Goal: Download file/media

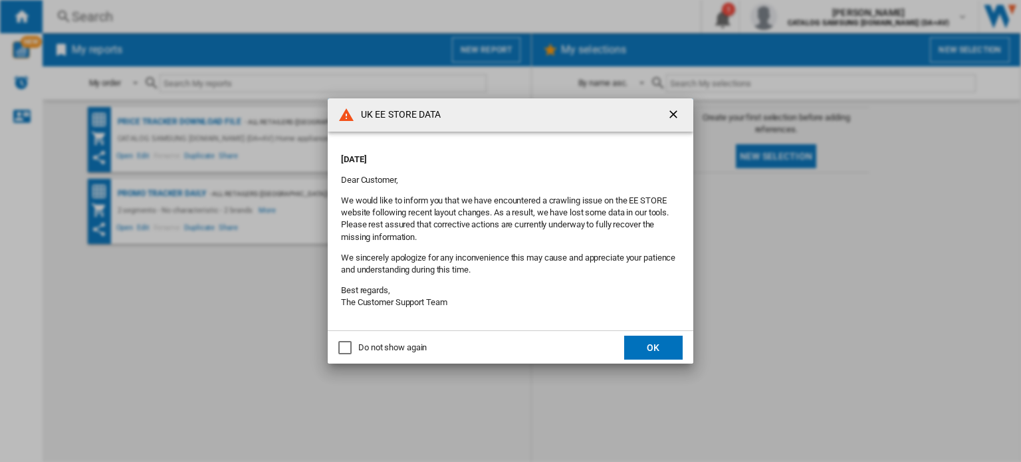
click at [638, 350] on button "OK" at bounding box center [653, 348] width 58 height 24
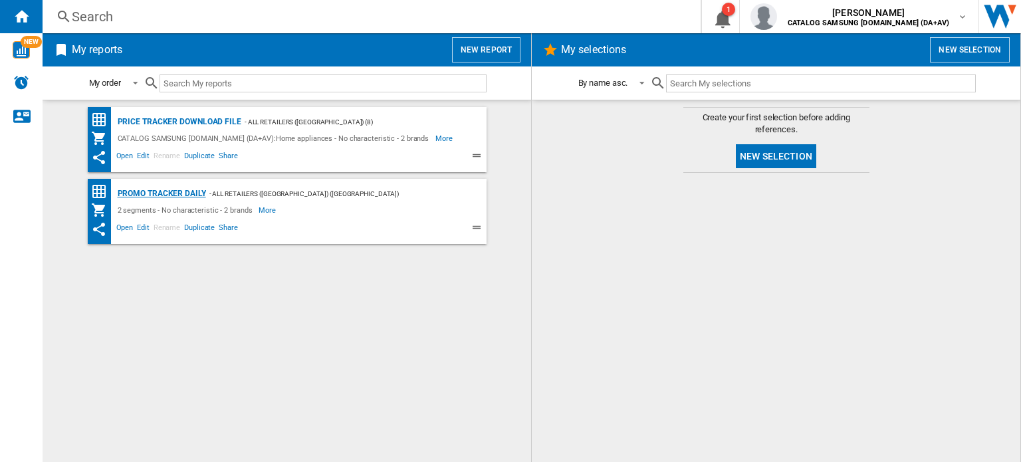
click at [184, 192] on div "Promo Tracker Daily" at bounding box center [160, 193] width 92 height 17
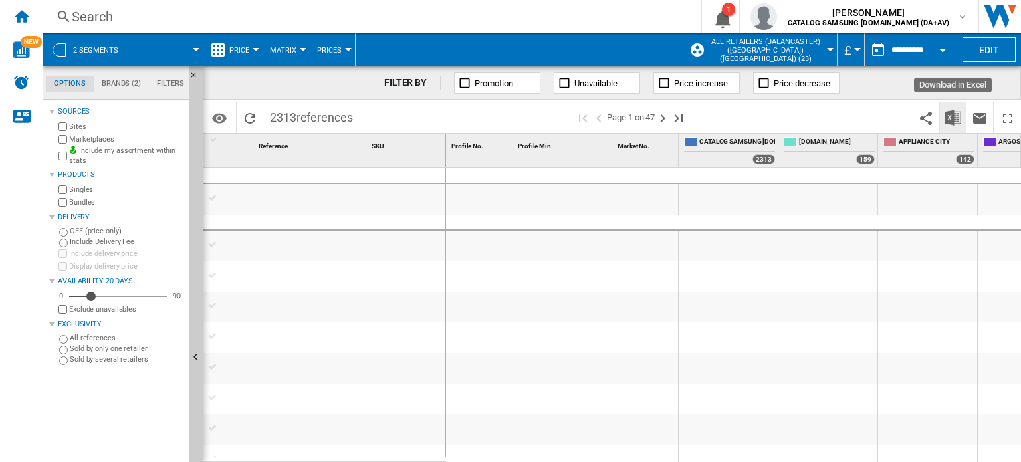
click at [949, 120] on img "Download in Excel" at bounding box center [953, 118] width 16 height 16
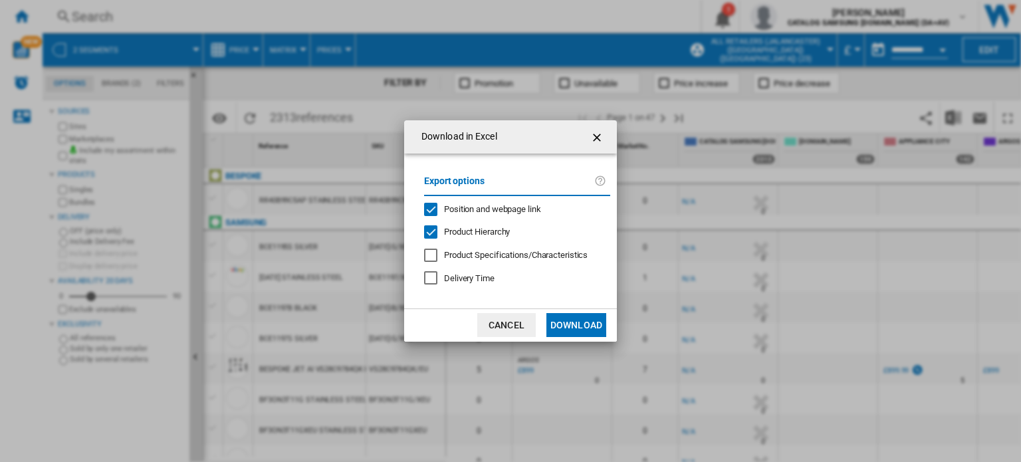
click at [569, 332] on button "Download" at bounding box center [576, 325] width 60 height 24
